Goal: Transaction & Acquisition: Purchase product/service

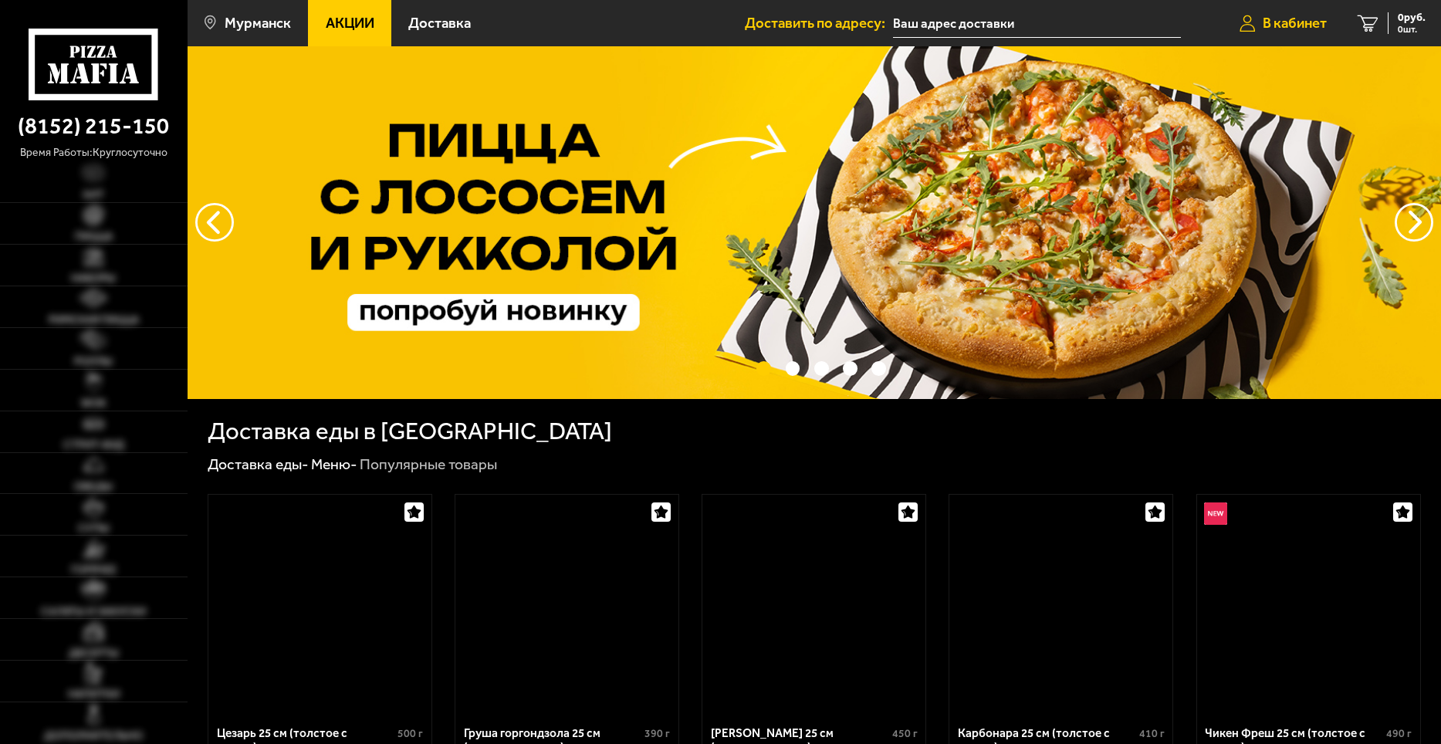
click at [1289, 27] on span "В кабинет" at bounding box center [1294, 23] width 64 height 15
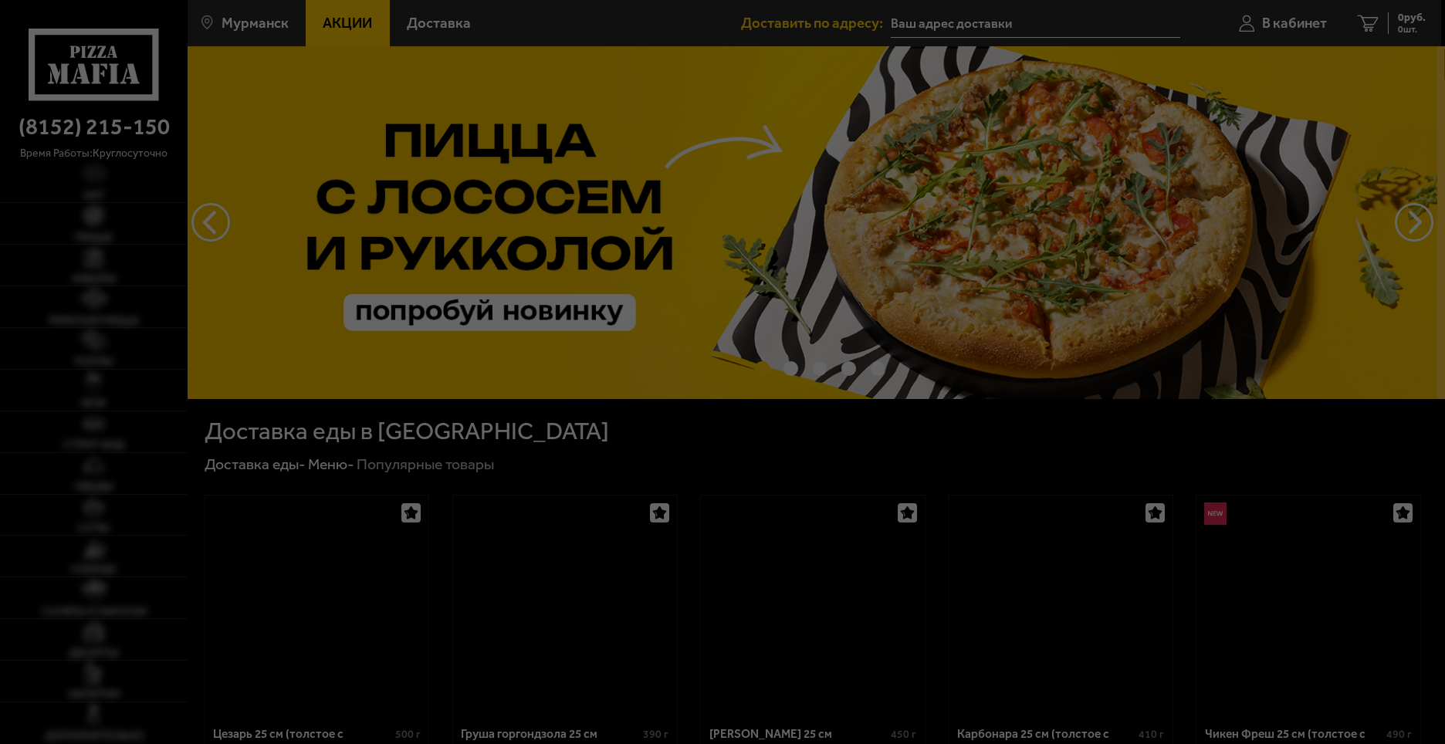
type input "[STREET_ADDRESS]"
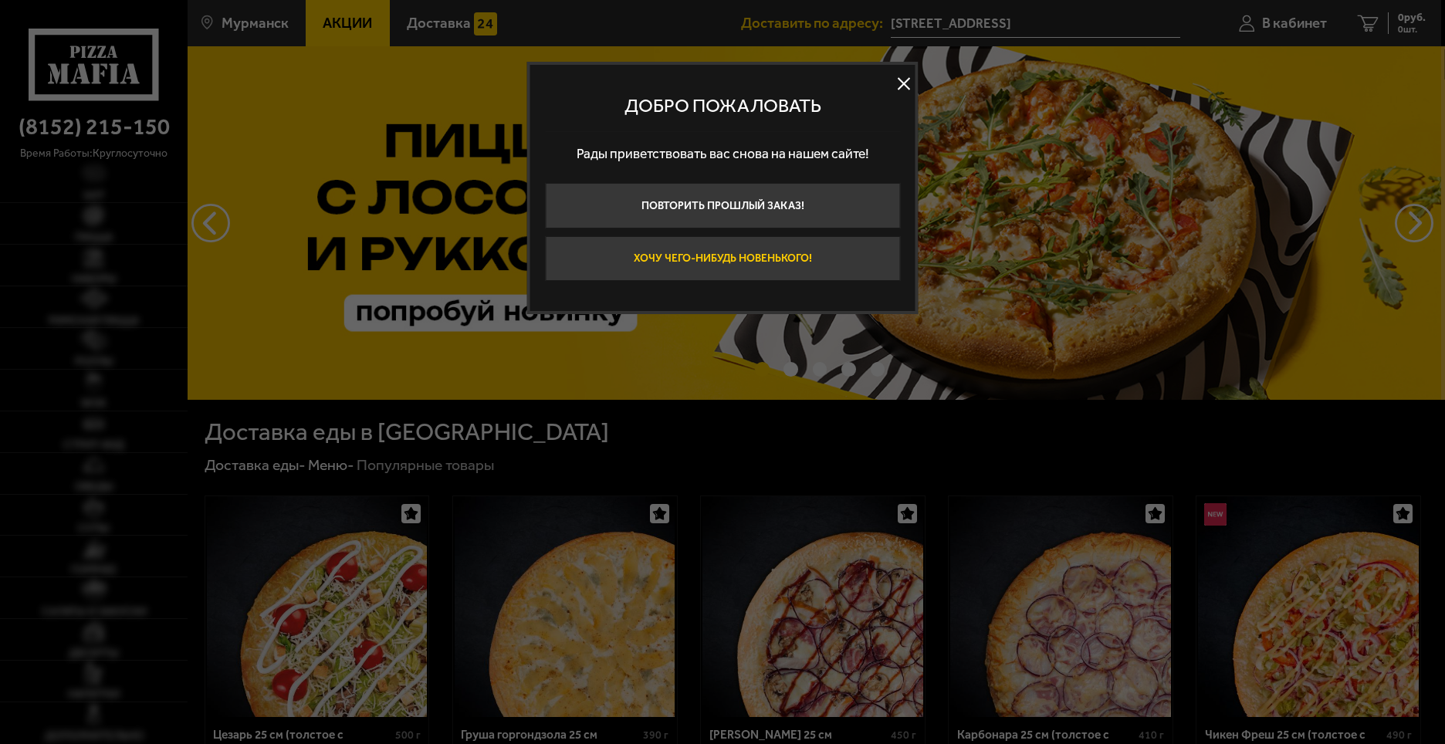
click at [769, 258] on button "Хочу чего-нибудь новенького!" at bounding box center [722, 259] width 355 height 46
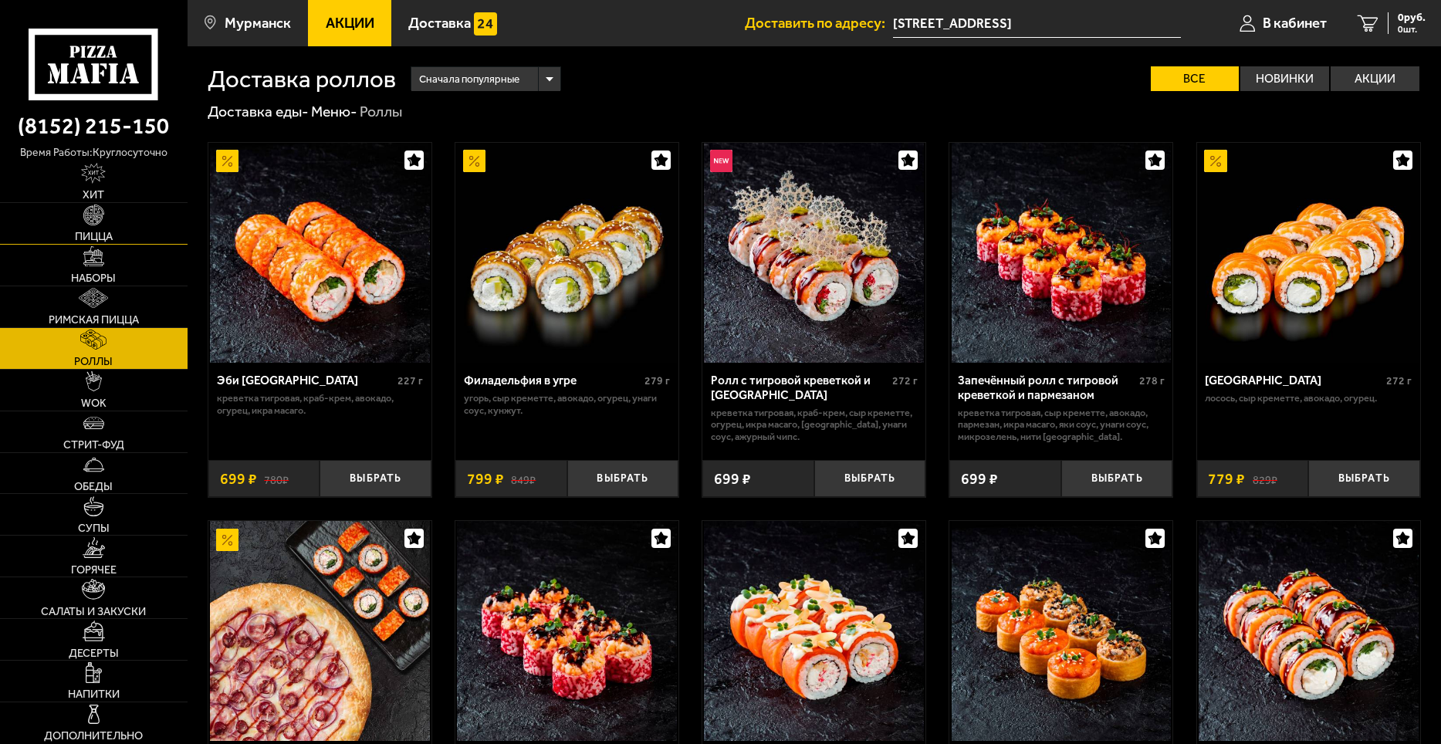
click at [99, 233] on span "Пицца" at bounding box center [94, 236] width 38 height 11
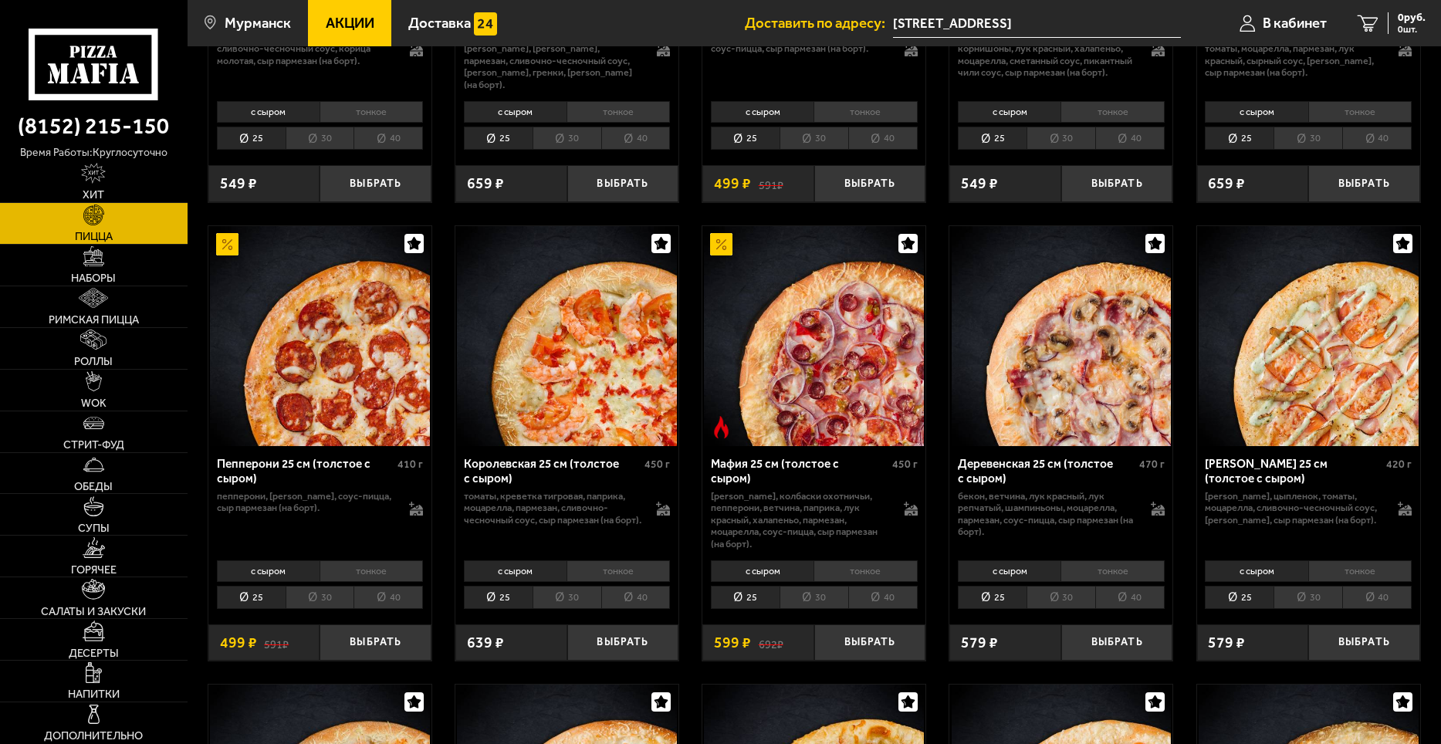
scroll to position [1852, 0]
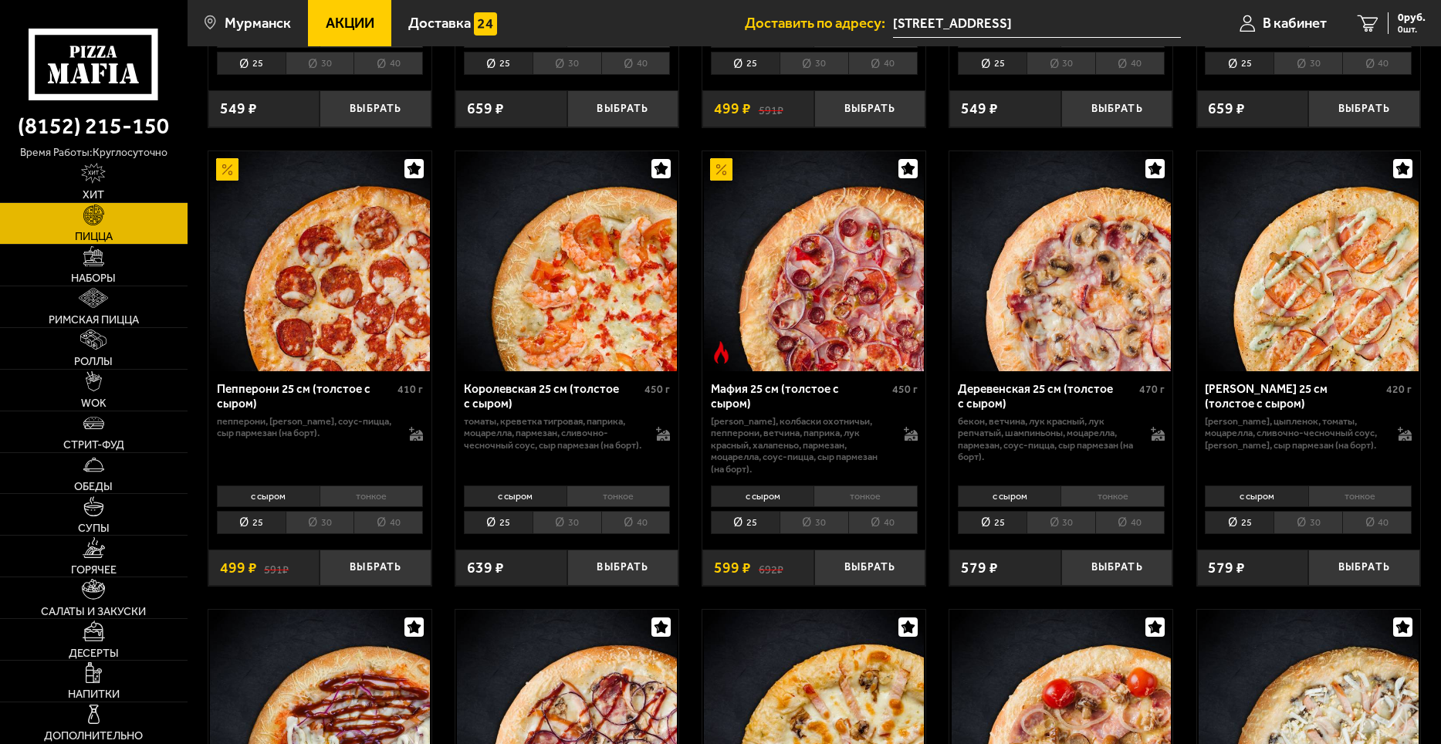
click at [382, 524] on li "40" at bounding box center [387, 523] width 69 height 24
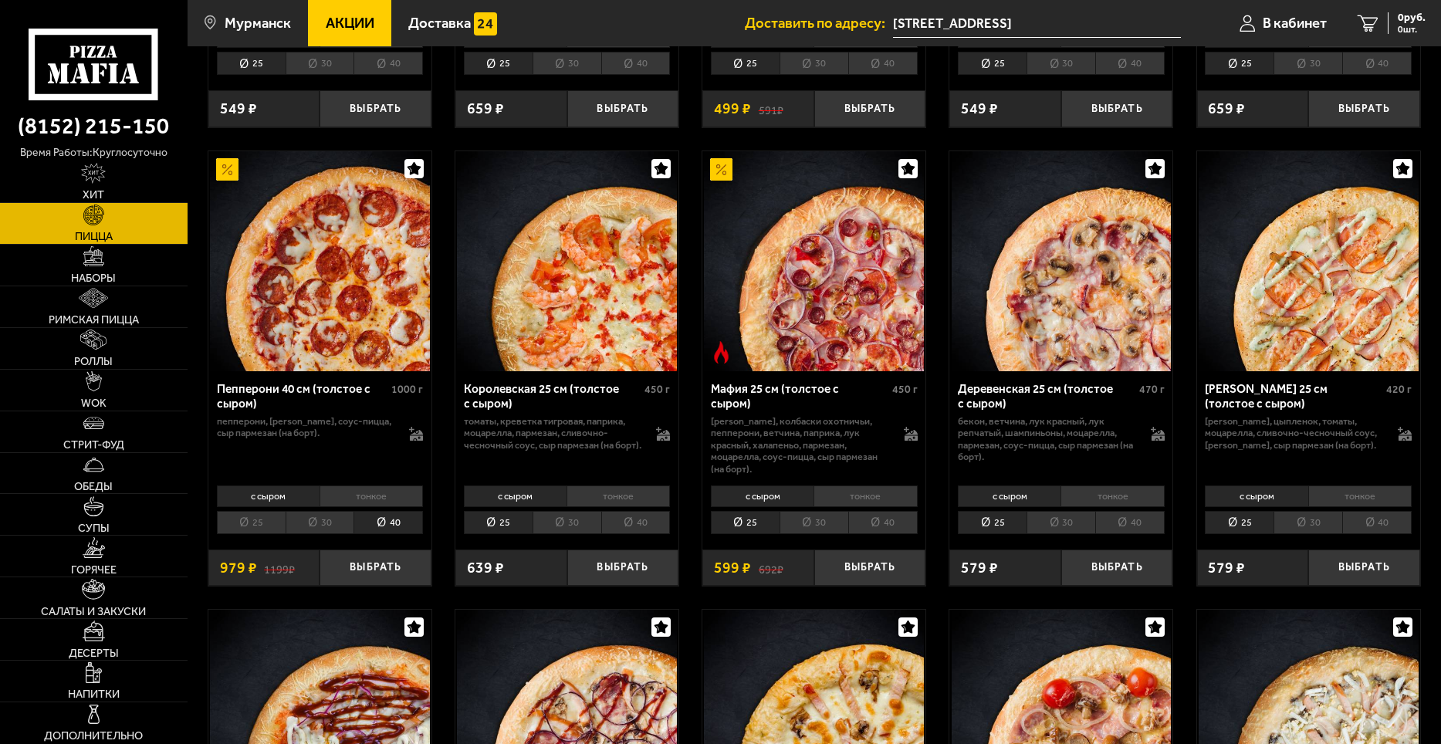
click at [381, 504] on li "тонкое" at bounding box center [370, 496] width 103 height 22
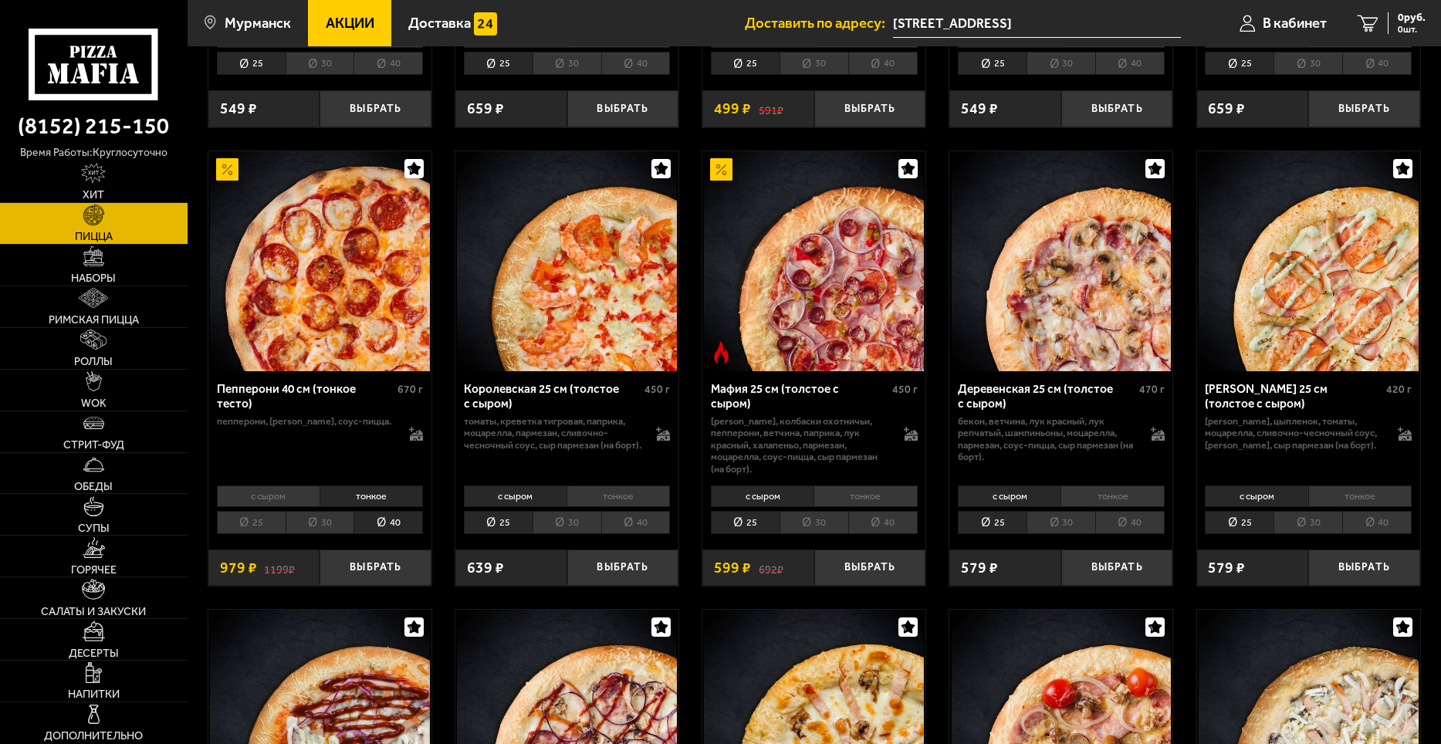
click at [294, 505] on li "с сыром" at bounding box center [268, 496] width 103 height 22
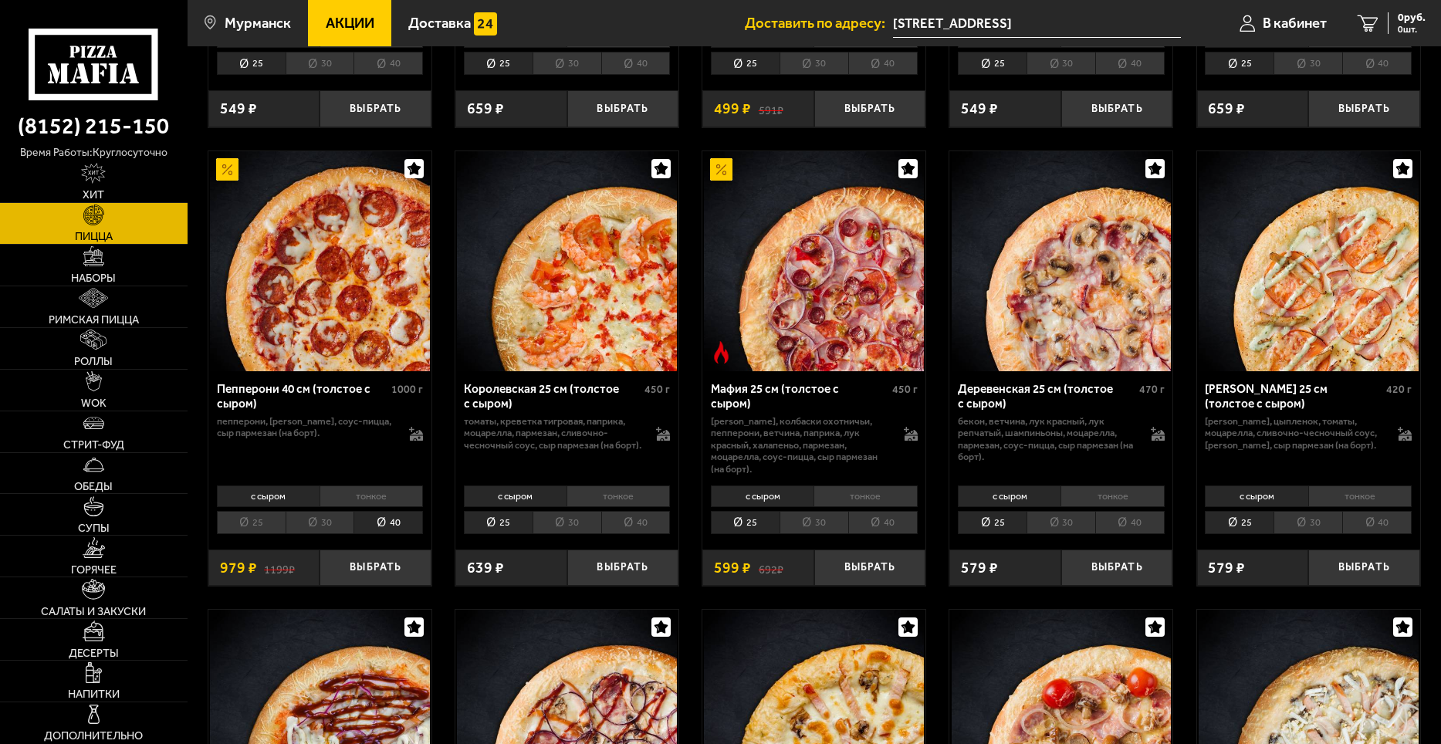
click at [353, 499] on li "тонкое" at bounding box center [370, 496] width 103 height 22
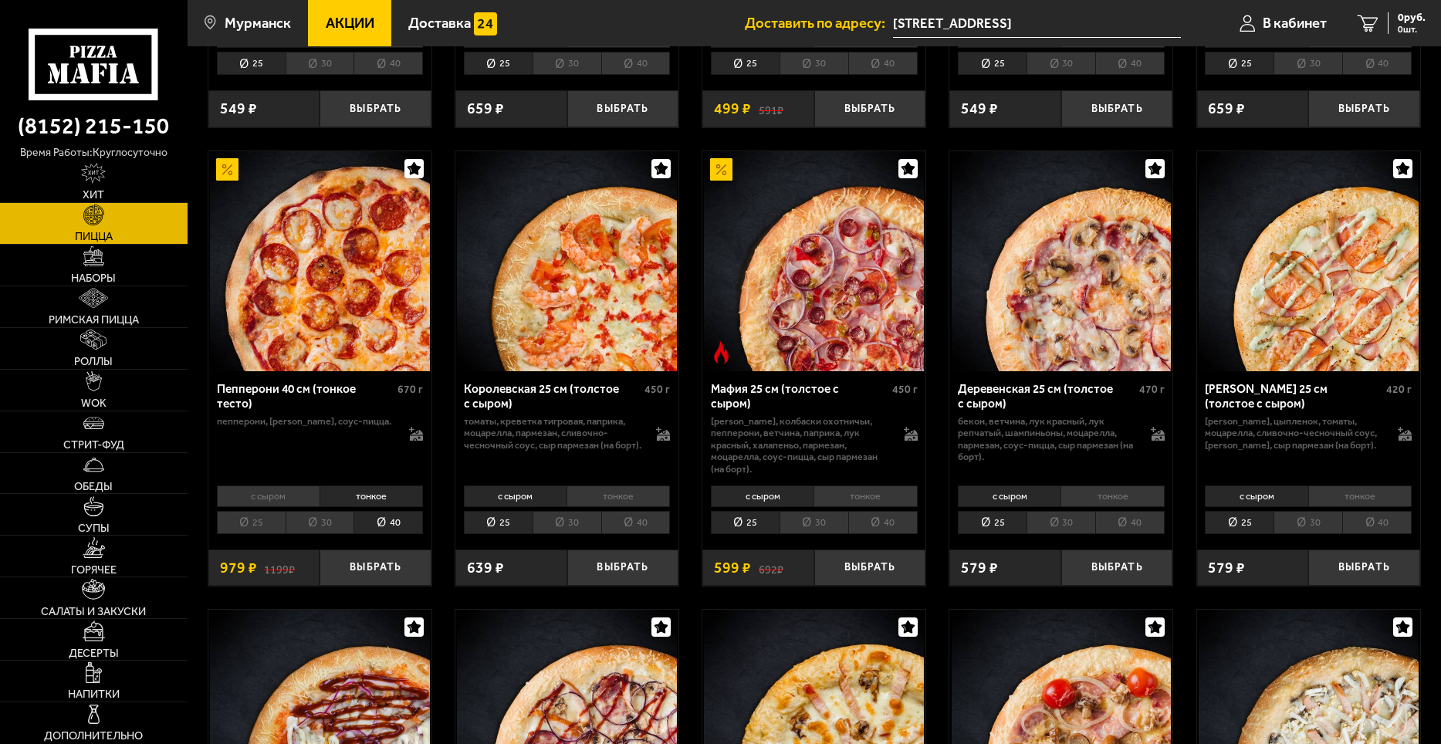
click at [295, 499] on li "с сыром" at bounding box center [268, 496] width 103 height 22
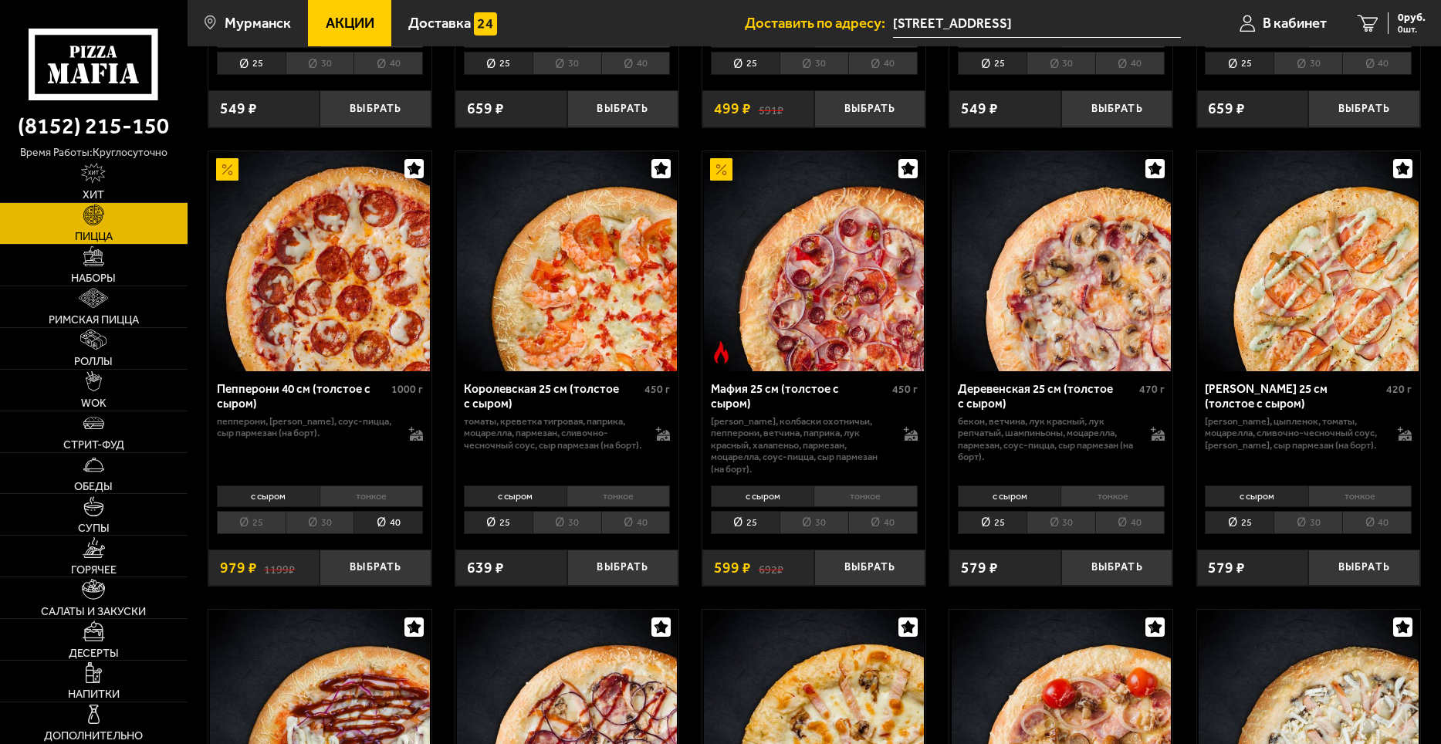
click at [356, 495] on li "тонкое" at bounding box center [370, 496] width 103 height 22
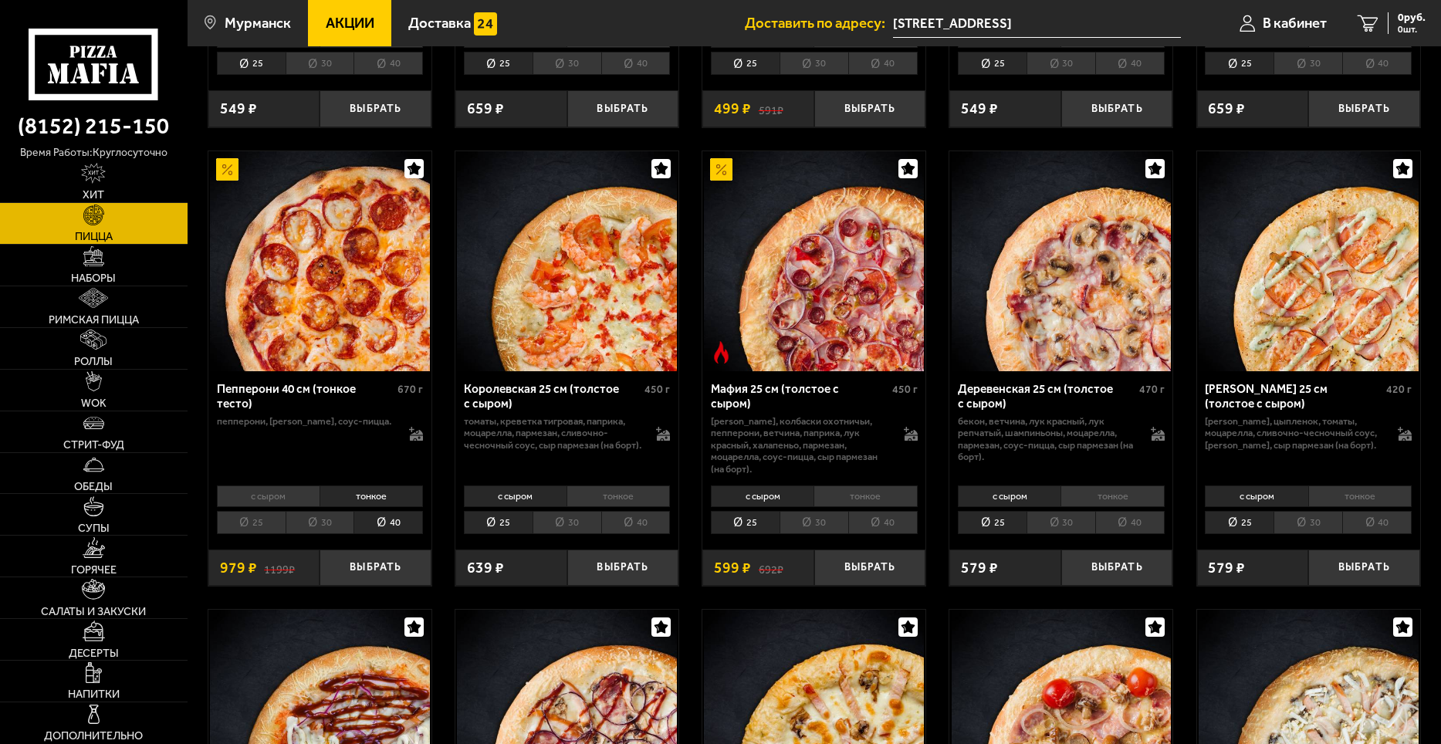
click at [295, 498] on li "с сыром" at bounding box center [268, 496] width 103 height 22
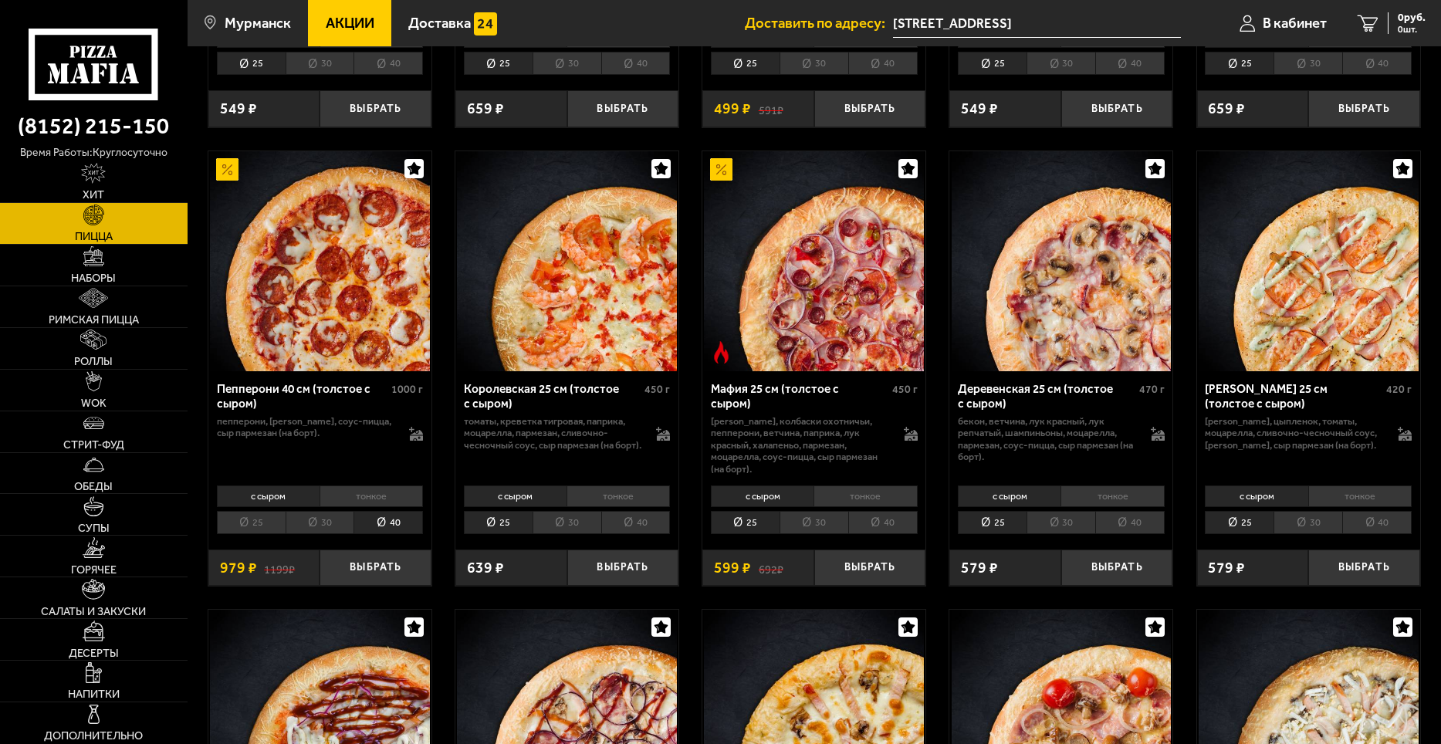
click at [356, 502] on li "тонкое" at bounding box center [370, 496] width 103 height 22
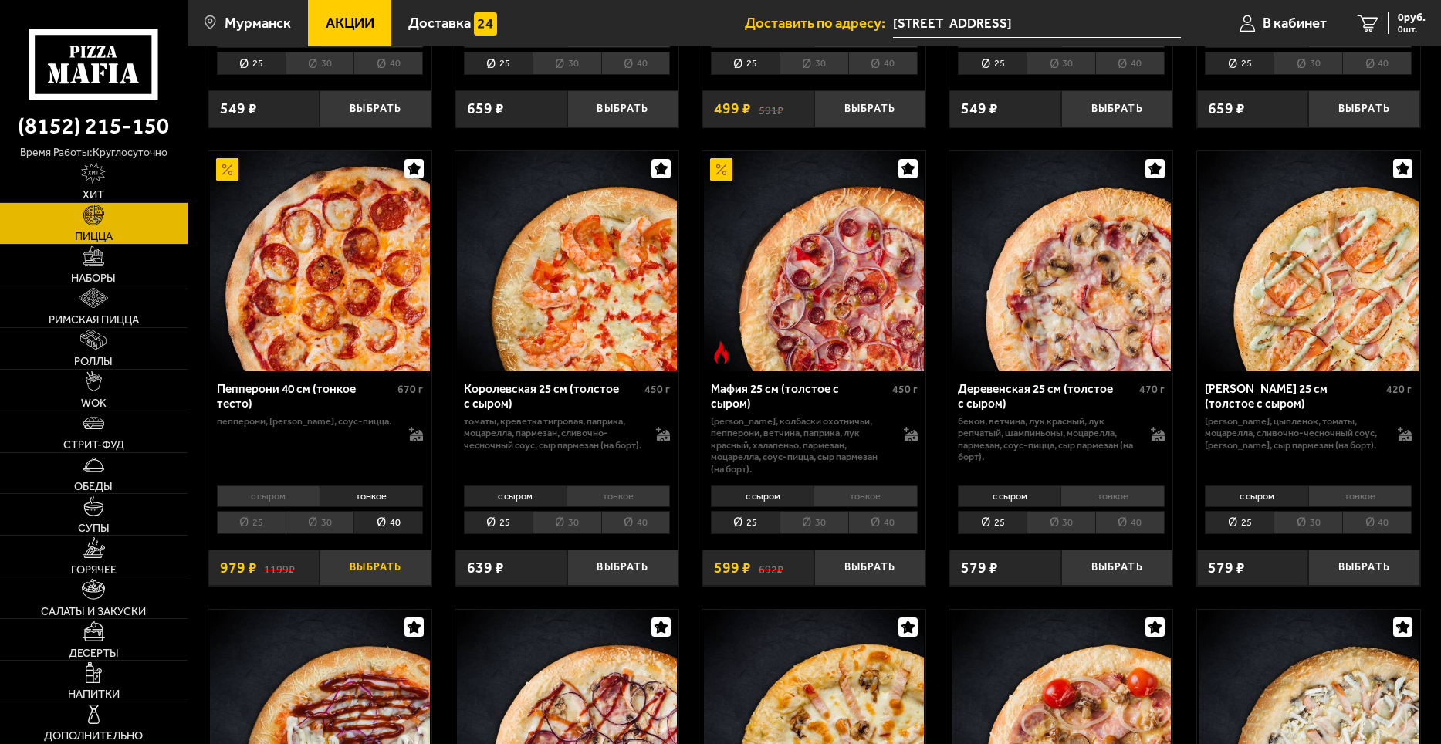
click at [397, 576] on button "Выбрать" at bounding box center [375, 567] width 112 height 37
click at [1049, 26] on input "[STREET_ADDRESS]" at bounding box center [1024, 23] width 288 height 29
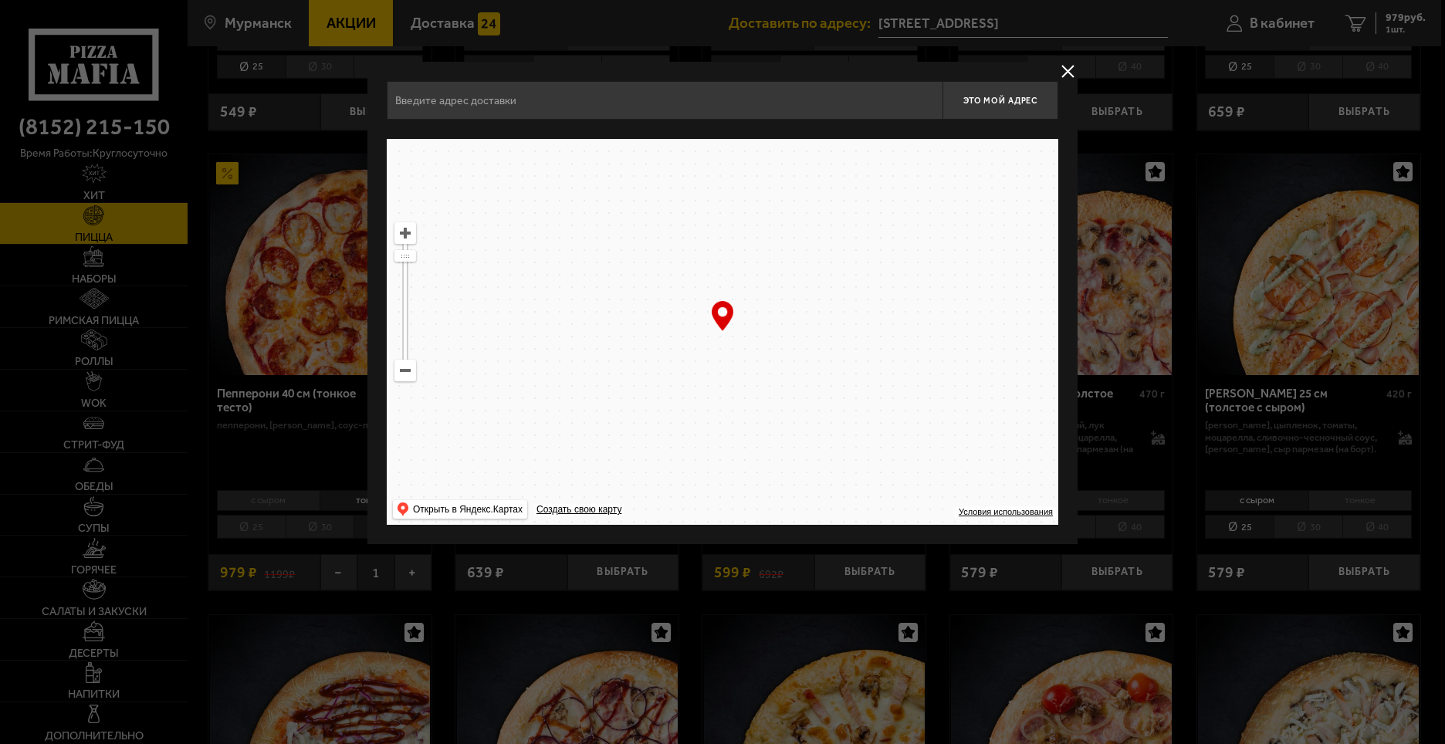
type input "[GEOGRAPHIC_DATA][STREET_ADDRESS]"
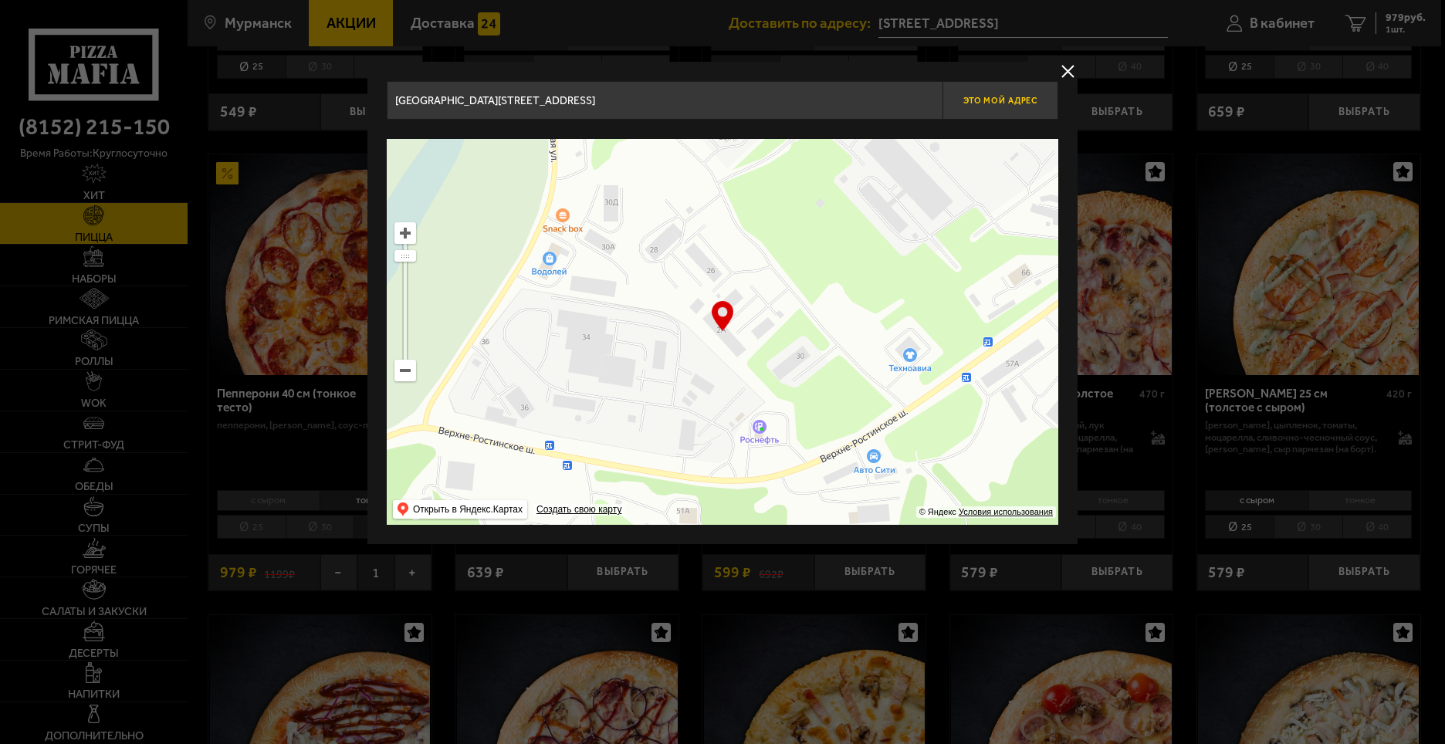
click at [989, 102] on span "Это мой адрес" at bounding box center [1000, 101] width 74 height 10
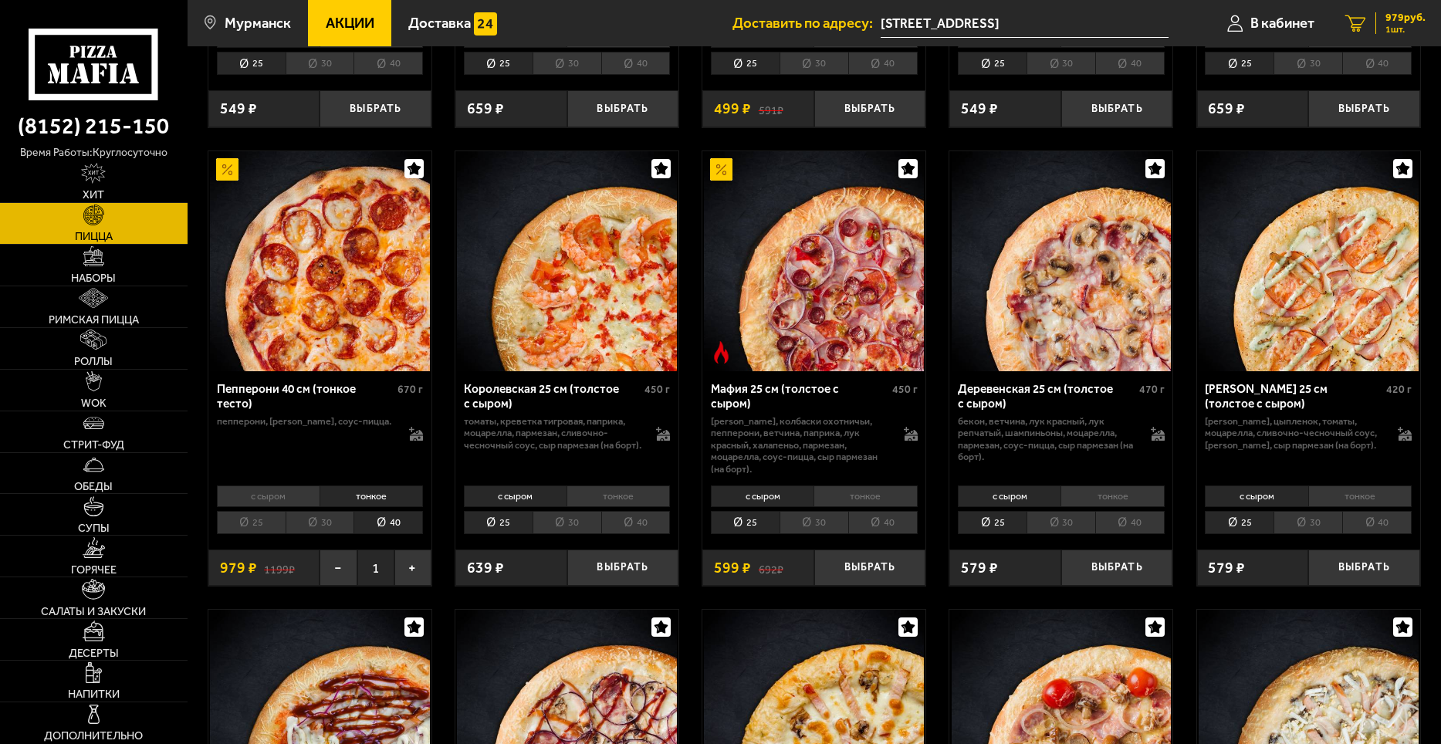
click at [1376, 21] on div "979 руб. 1 шт." at bounding box center [1400, 23] width 50 height 22
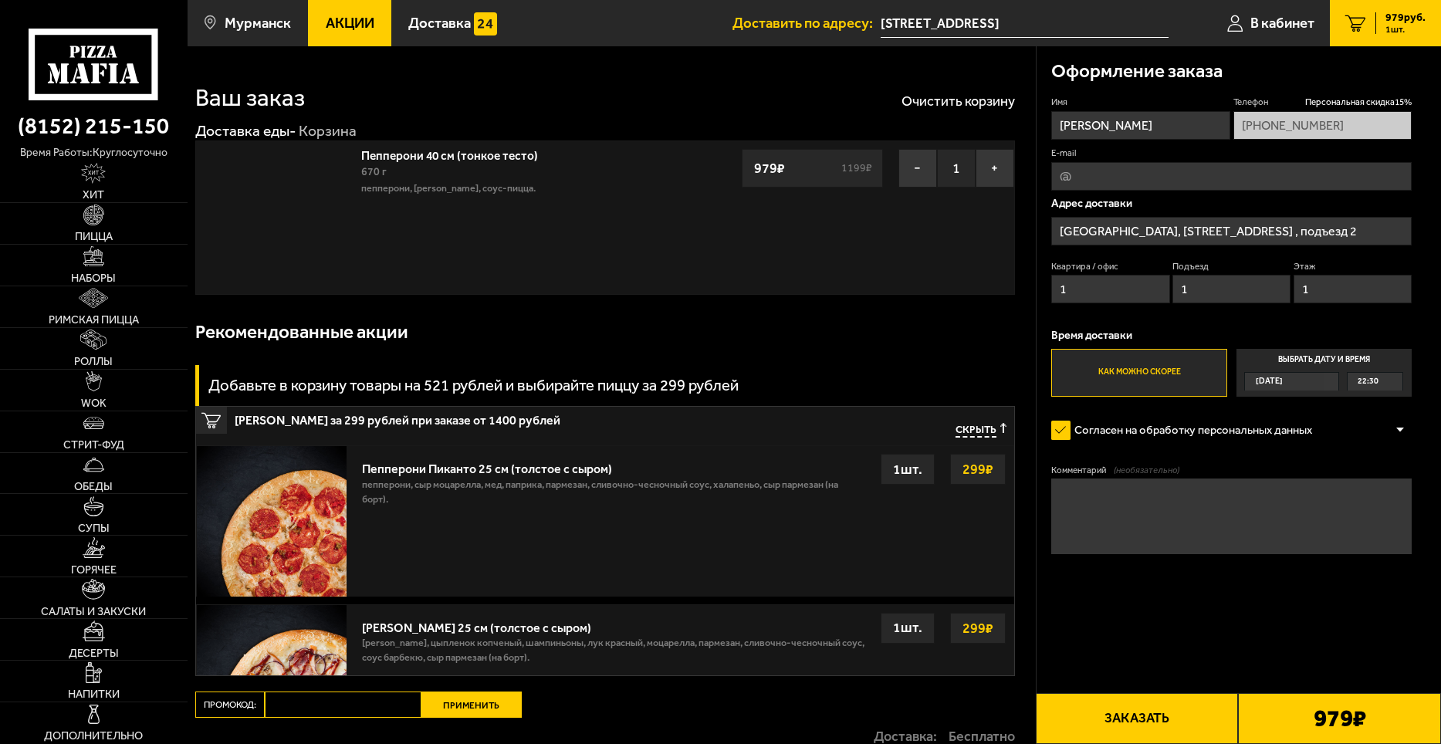
type input "[GEOGRAPHIC_DATA][STREET_ADDRESS]"
click at [1097, 28] on input "[STREET_ADDRESS]" at bounding box center [1024, 23] width 288 height 29
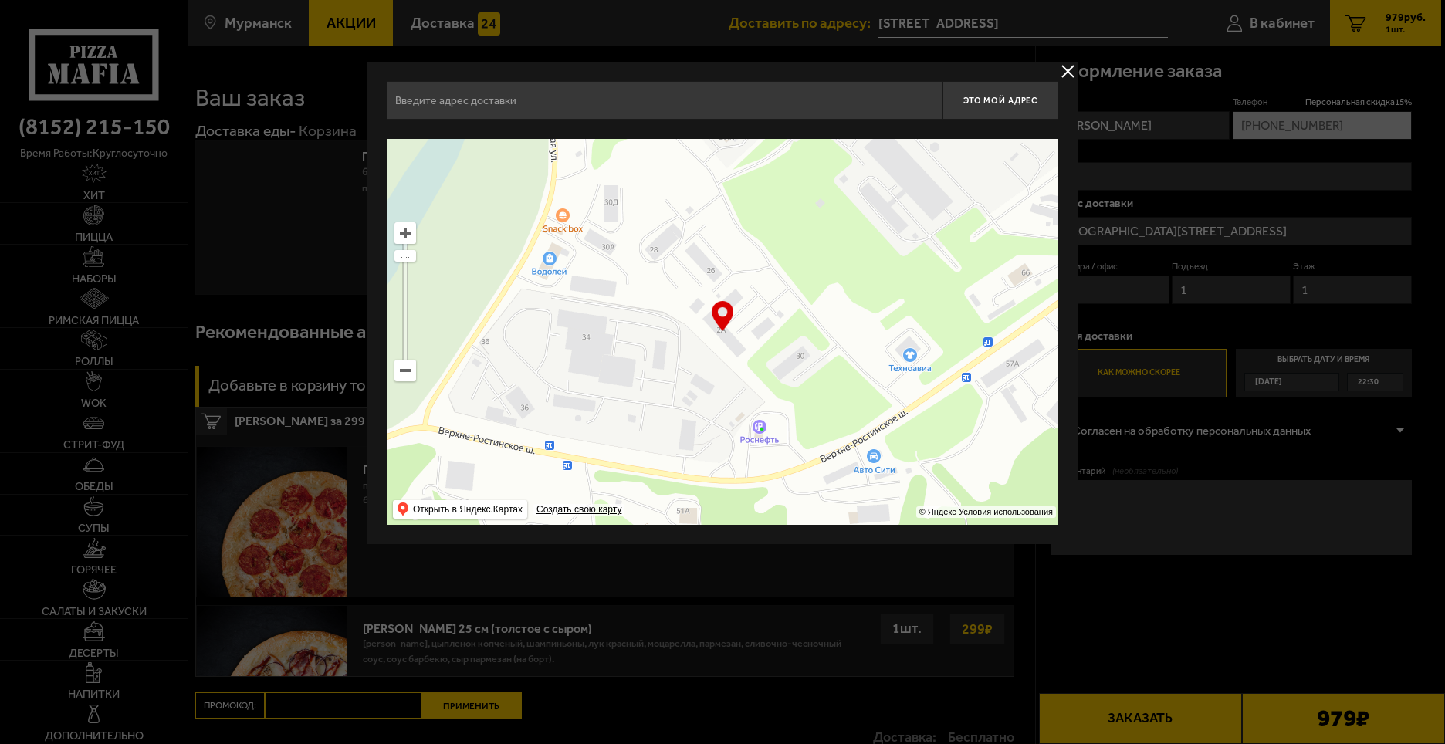
type input "[GEOGRAPHIC_DATA][STREET_ADDRESS]"
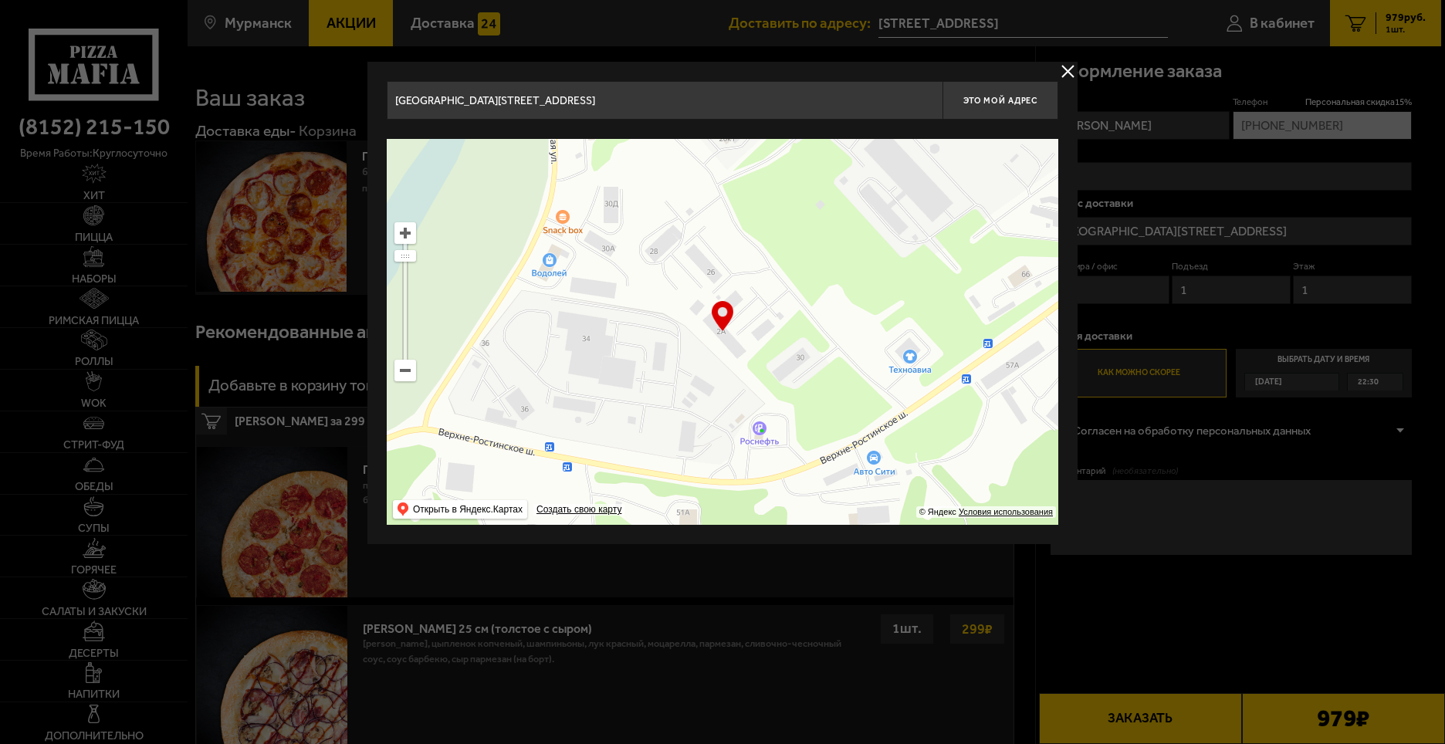
click at [850, 319] on ymaps at bounding box center [722, 332] width 671 height 386
click at [1006, 103] on span "Это мой адрес" at bounding box center [1000, 101] width 74 height 10
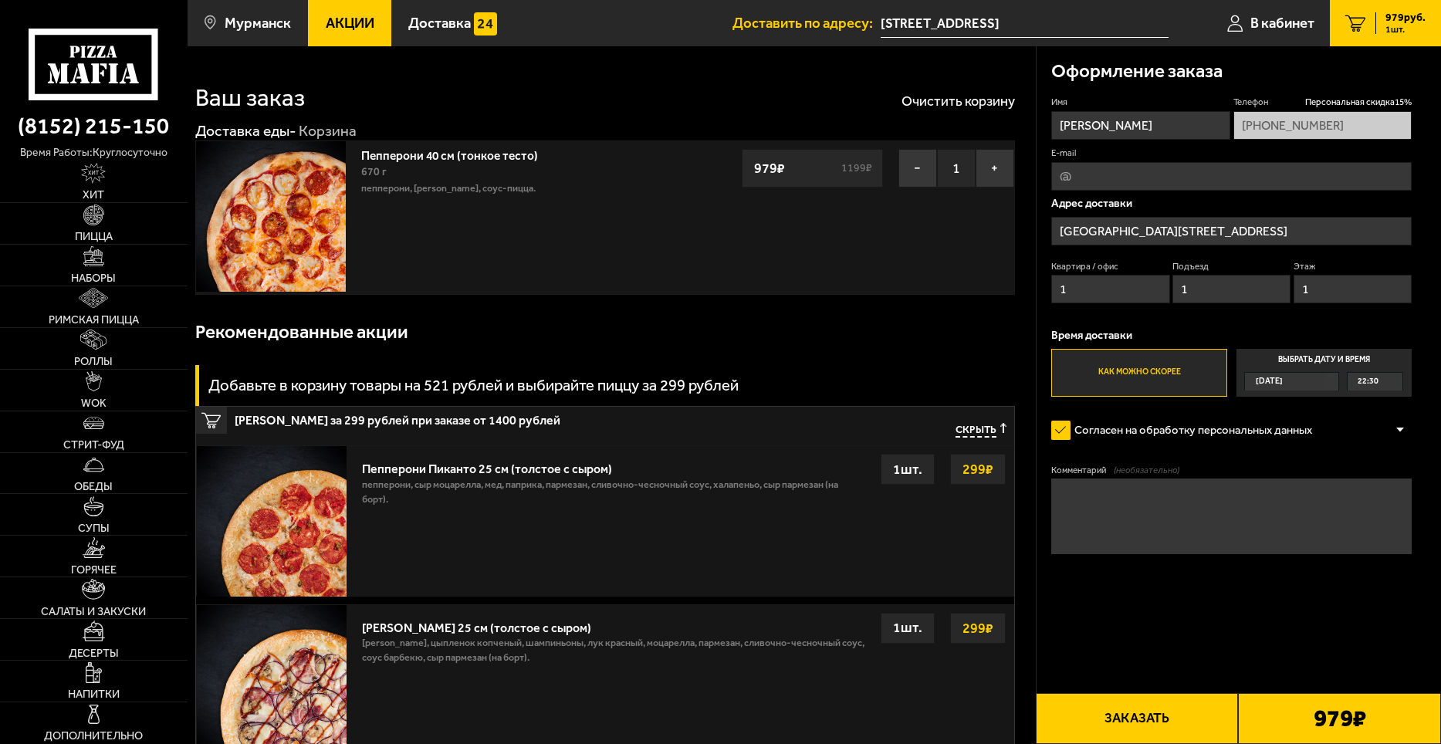
click at [1049, 30] on input "[STREET_ADDRESS]" at bounding box center [1024, 23] width 288 height 29
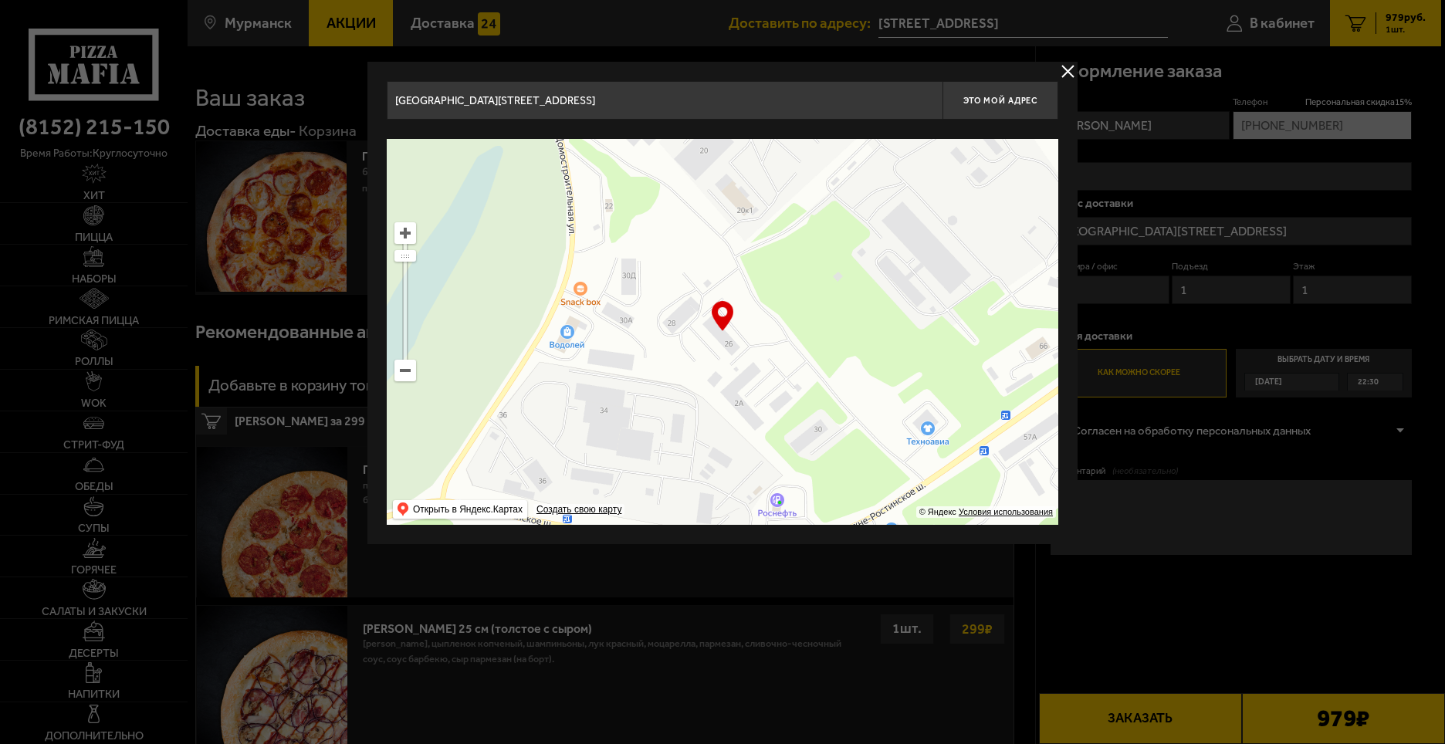
drag, startPoint x: 837, startPoint y: 309, endPoint x: 840, endPoint y: 336, distance: 27.2
click at [840, 336] on ymaps at bounding box center [722, 332] width 671 height 386
type input "[GEOGRAPHIC_DATA][STREET_ADDRESS]"
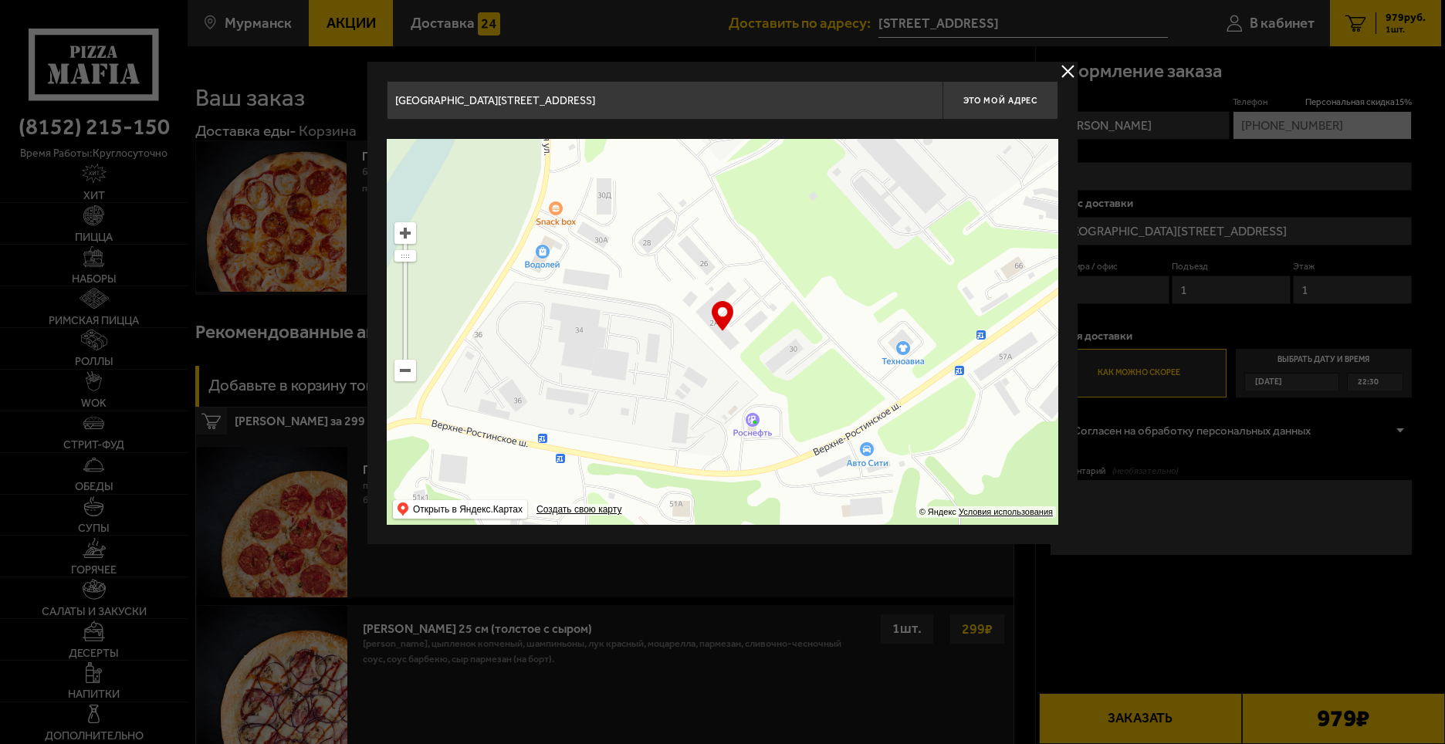
drag, startPoint x: 799, startPoint y: 352, endPoint x: 775, endPoint y: 272, distance: 84.0
click at [775, 272] on ymaps at bounding box center [722, 332] width 671 height 386
type input "[GEOGRAPHIC_DATA][STREET_ADDRESS]"
click at [1002, 114] on button "Это мой адрес" at bounding box center [1000, 100] width 116 height 39
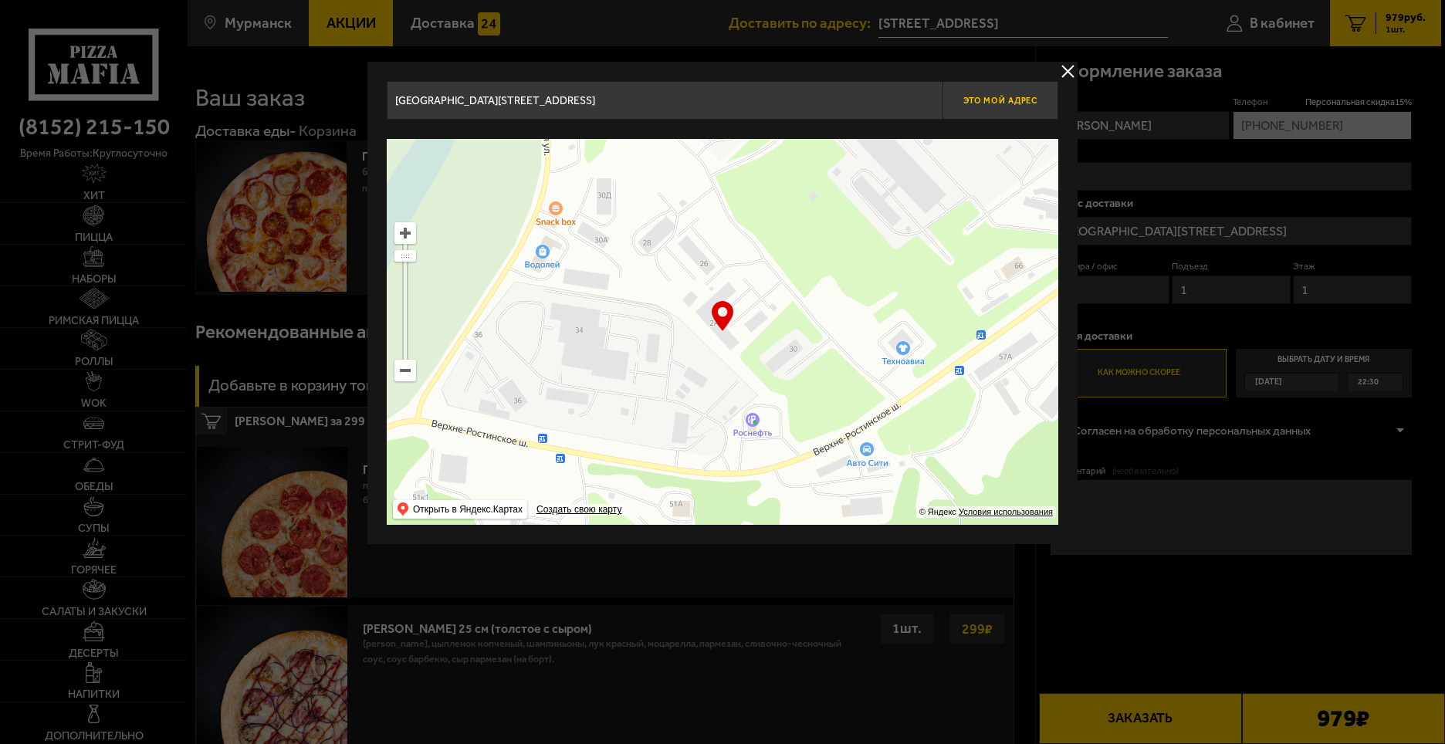
type input "[GEOGRAPHIC_DATA][STREET_ADDRESS]"
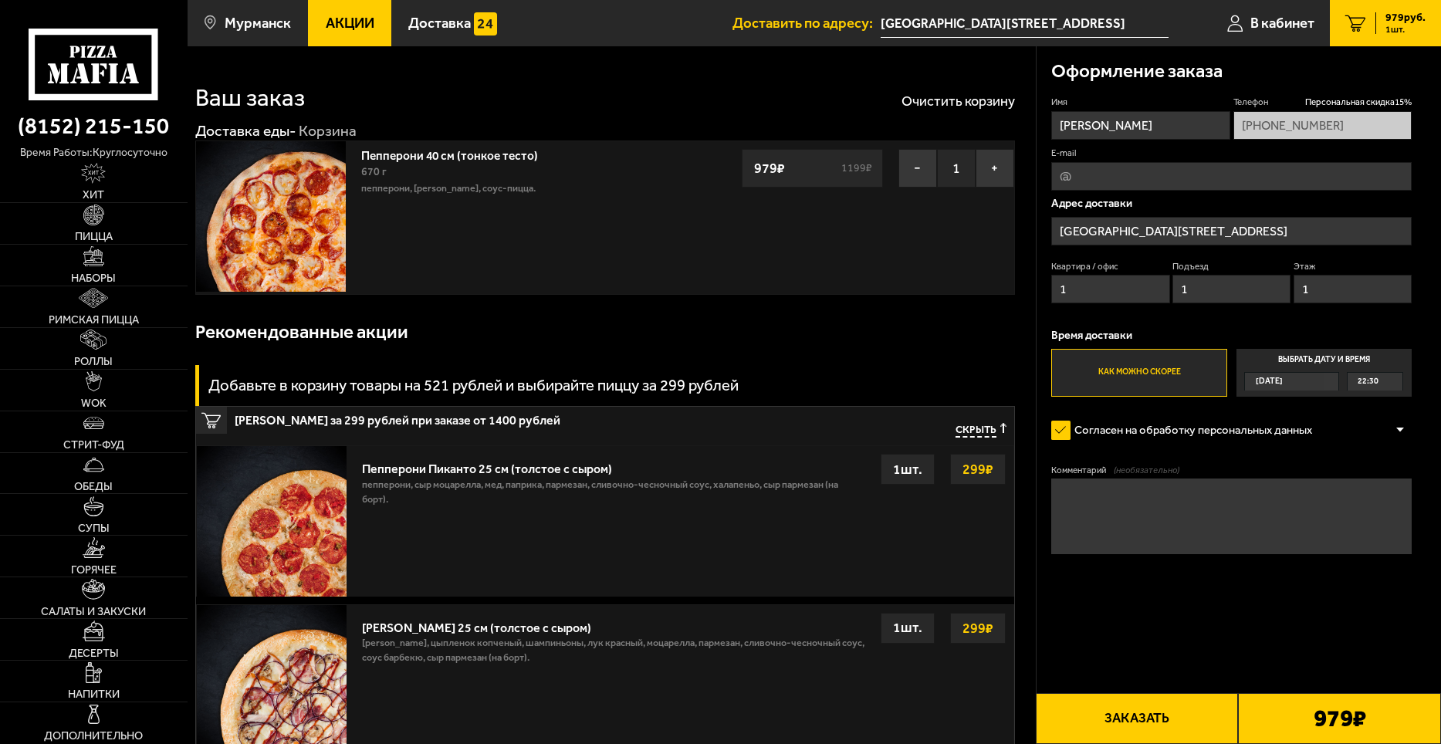
click at [1184, 725] on button "Заказать" at bounding box center [1137, 718] width 203 height 51
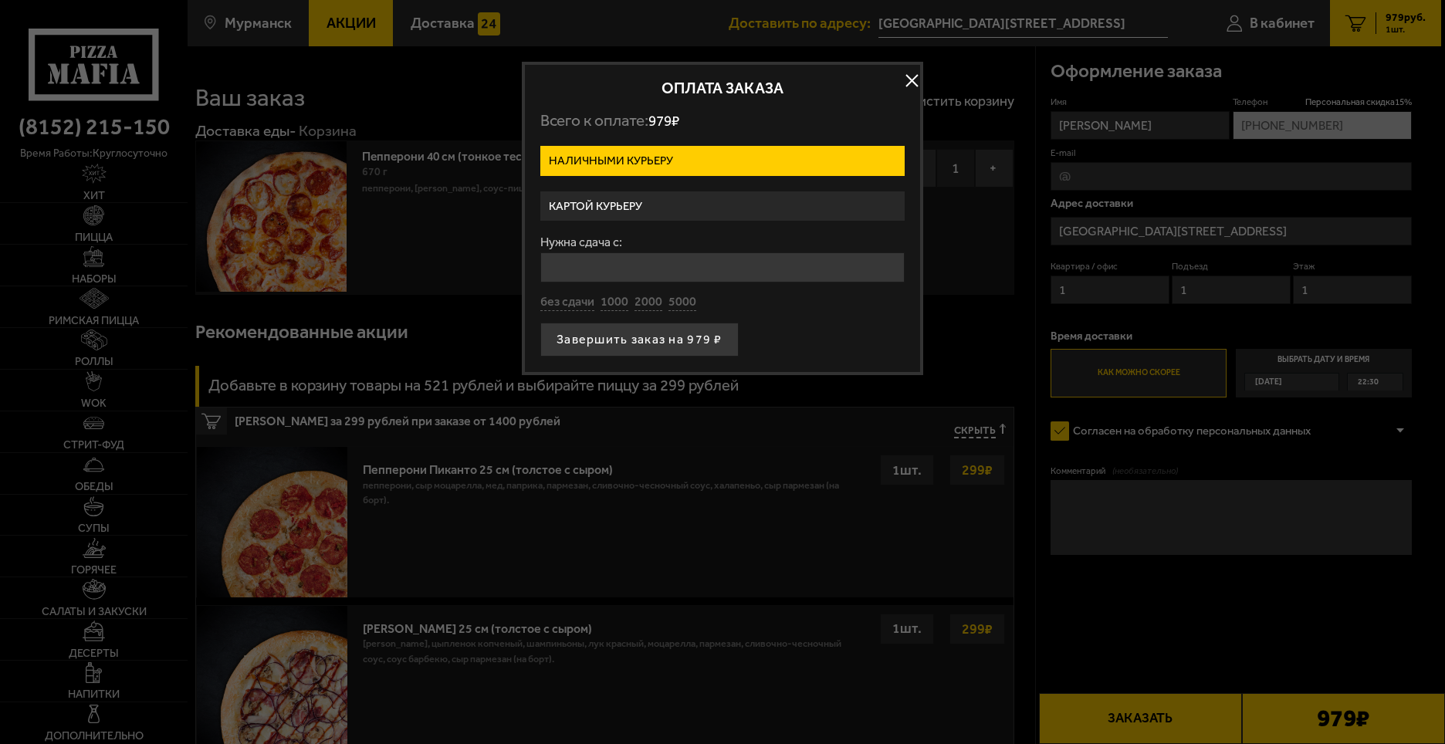
click at [673, 212] on label "Картой курьеру" at bounding box center [722, 206] width 364 height 30
click at [0, 0] on input "Картой курьеру" at bounding box center [0, 0] width 0 height 0
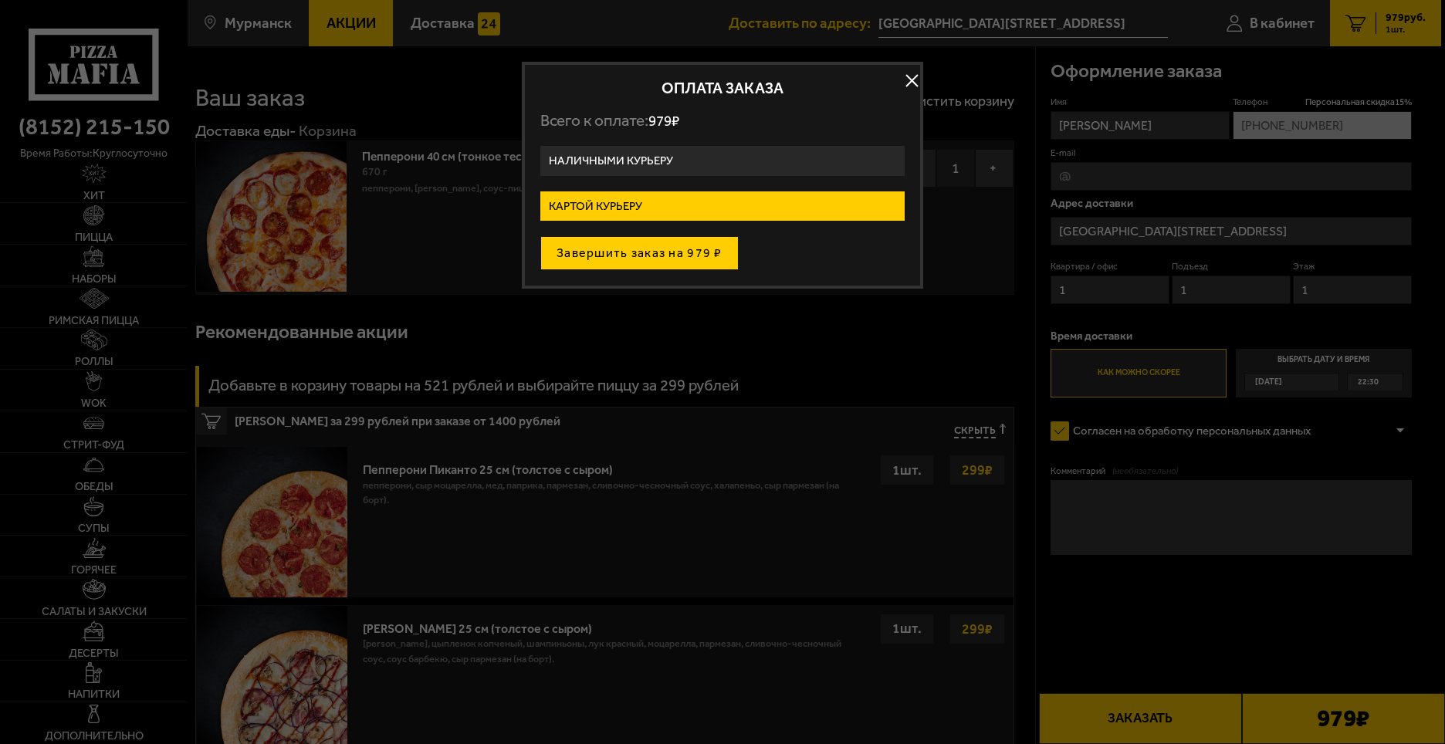
click at [669, 250] on button "Завершить заказ на 979 ₽" at bounding box center [639, 253] width 198 height 34
click at [669, 250] on div "Завершить заказ на 979 ₽" at bounding box center [722, 253] width 364 height 34
